Goal: Task Accomplishment & Management: Manage account settings

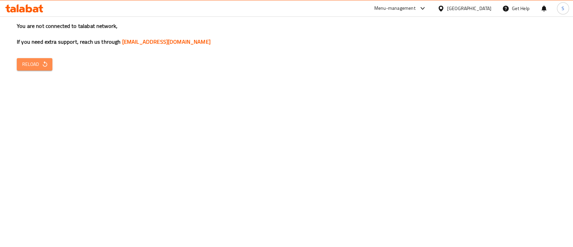
click at [37, 67] on span "Reload" at bounding box center [34, 64] width 25 height 8
click at [42, 65] on icon "button" at bounding box center [45, 64] width 7 height 7
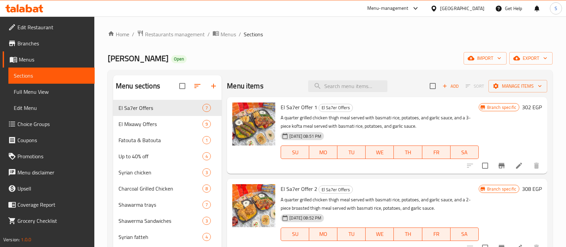
scroll to position [317, 0]
